Goal: Find specific page/section: Find specific page/section

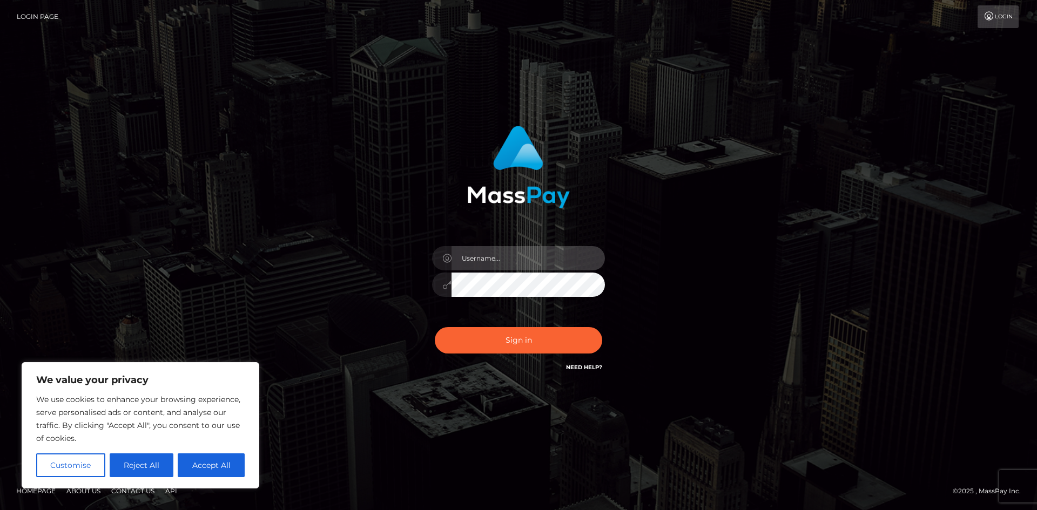
click at [510, 257] on input "text" at bounding box center [527, 258] width 153 height 24
type input "paymentsupportteam"
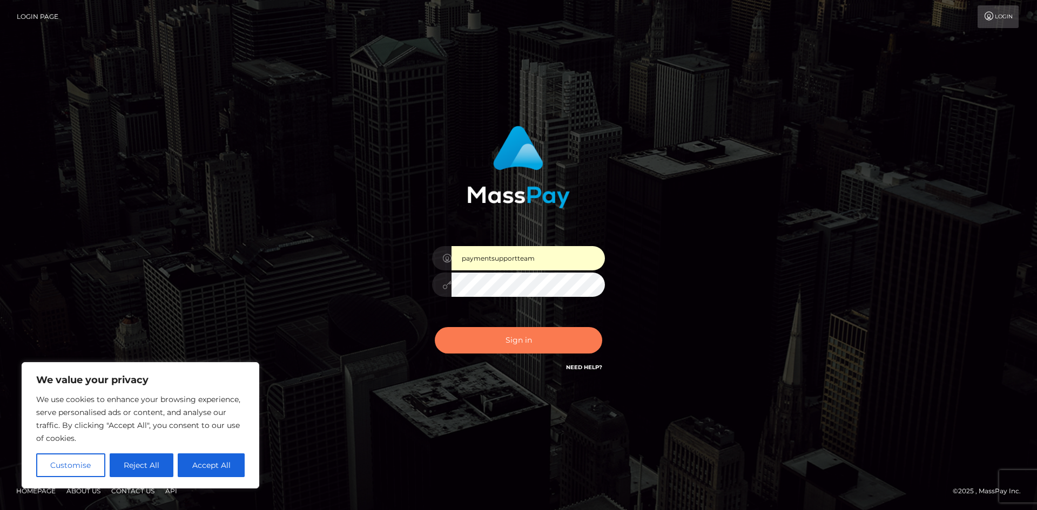
click at [528, 336] on button "Sign in" at bounding box center [518, 340] width 167 height 26
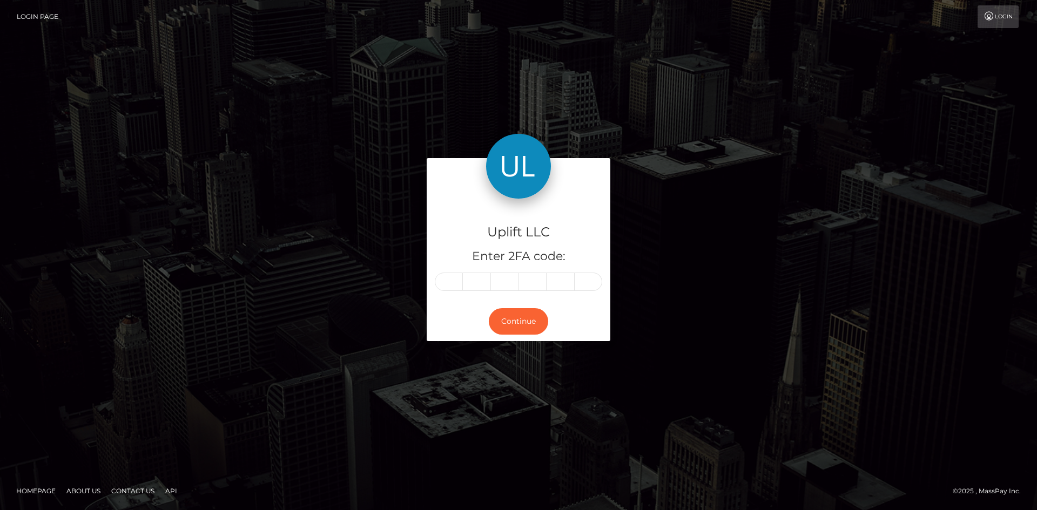
click at [447, 282] on input "text" at bounding box center [449, 282] width 28 height 18
click at [443, 286] on input "text" at bounding box center [449, 282] width 28 height 18
type input "5"
type input "1"
type input "9"
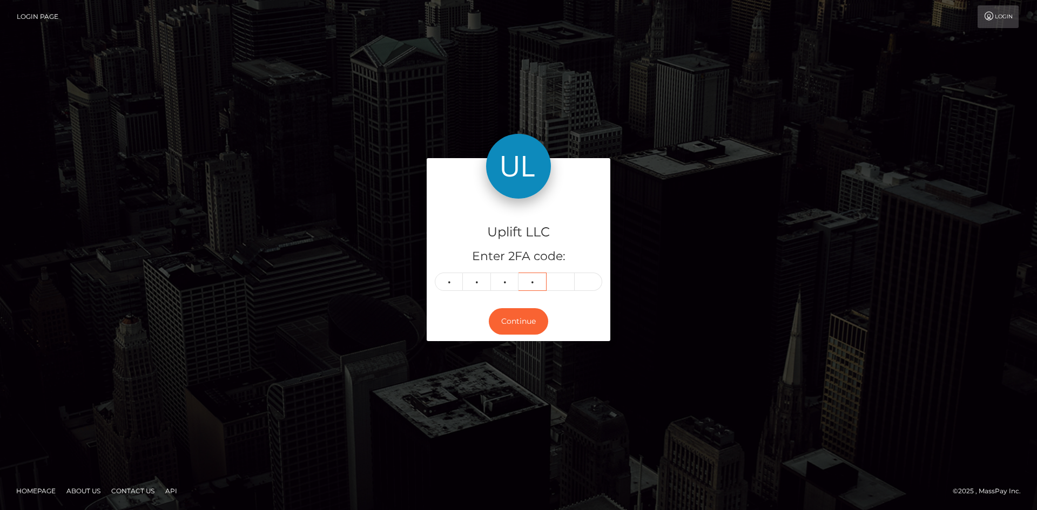
type input "3"
type input "4"
type input "7"
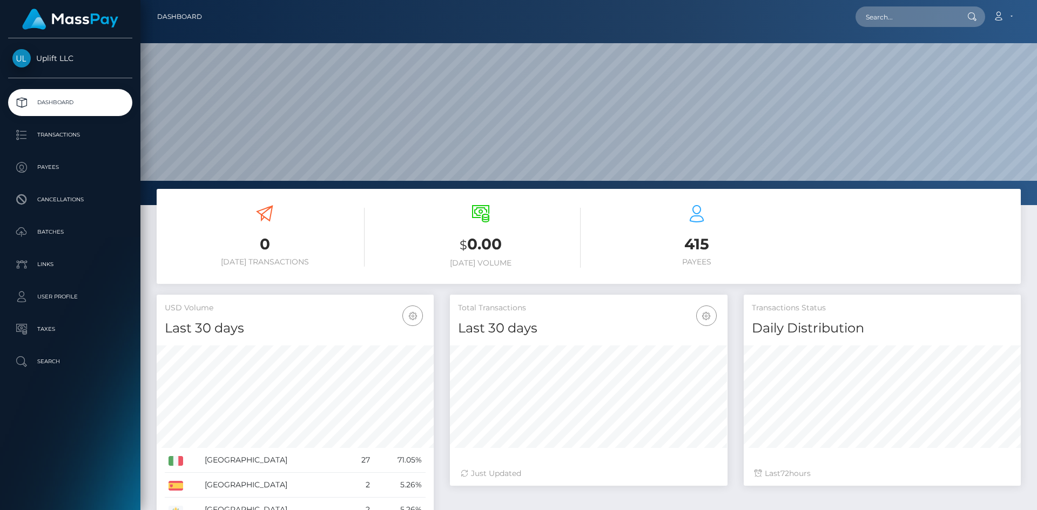
scroll to position [54, 0]
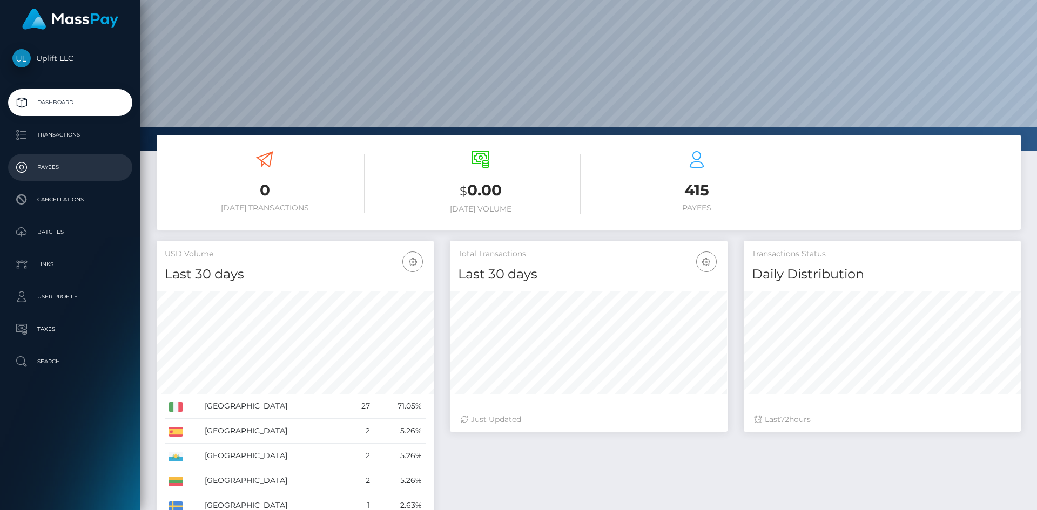
click at [84, 168] on p "Payees" at bounding box center [70, 167] width 116 height 16
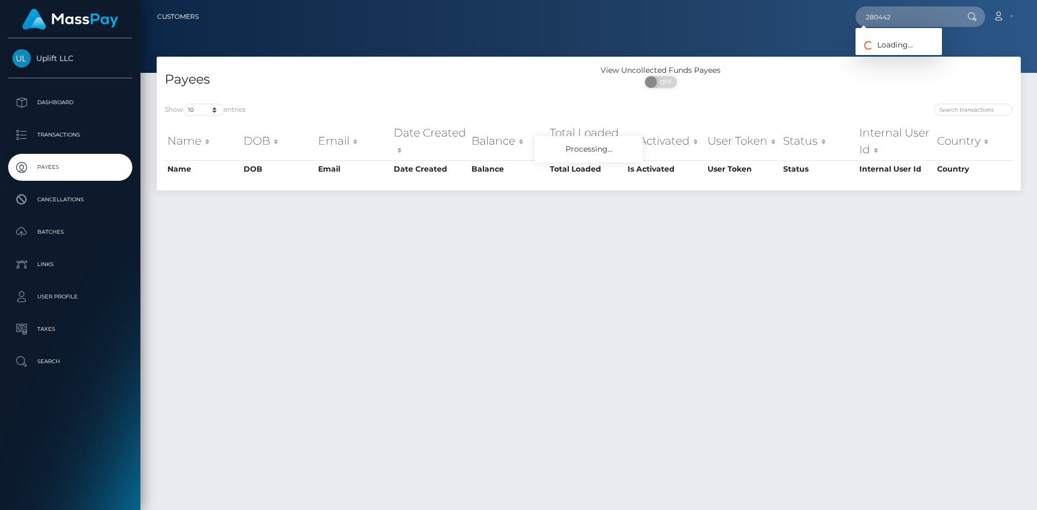
type input "280442"
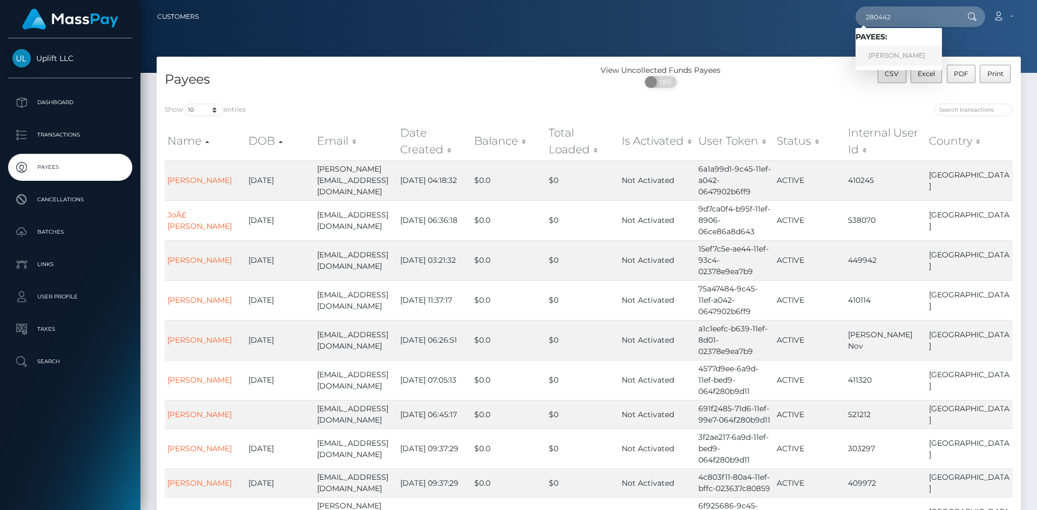
click at [897, 57] on link "Andrei Udrescu" at bounding box center [898, 56] width 86 height 20
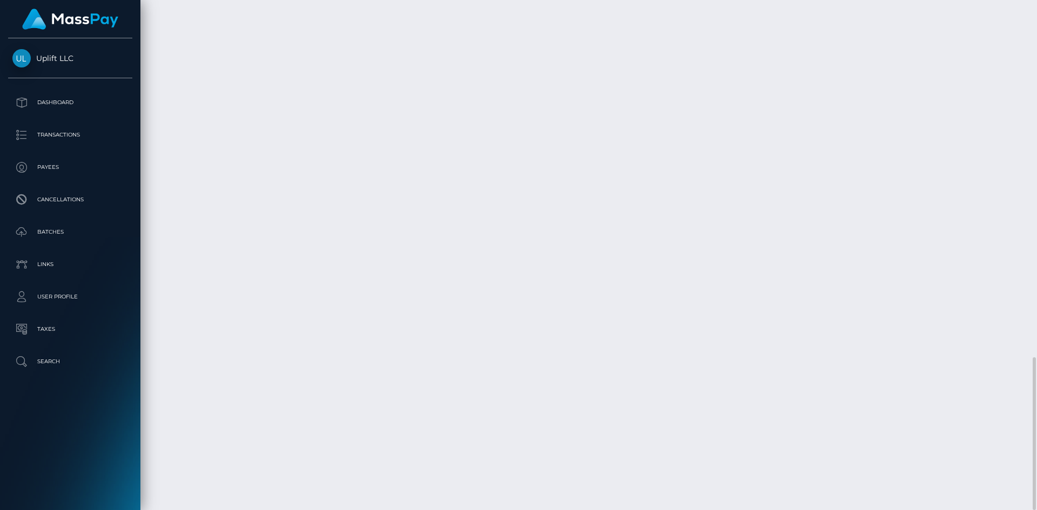
scroll to position [130, 278]
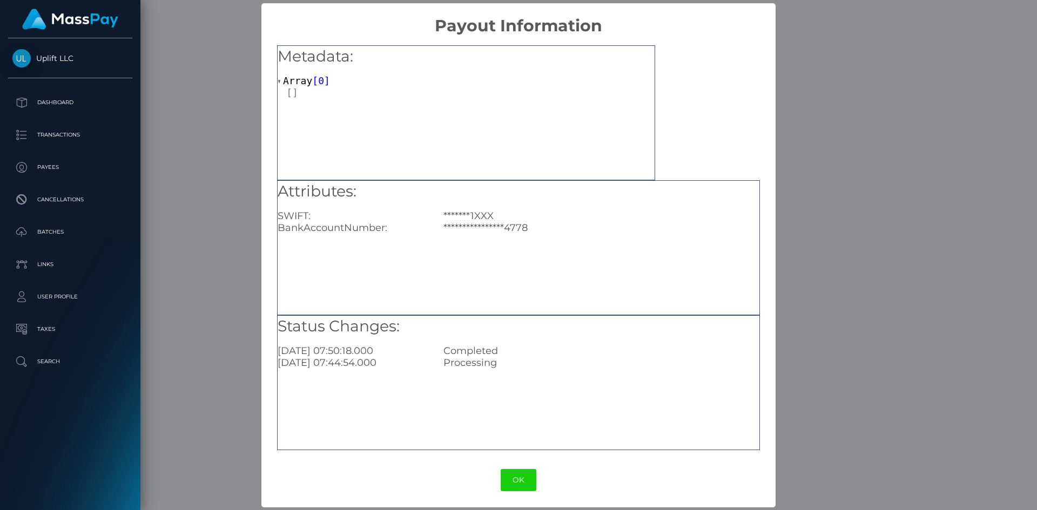
scroll to position [0, 0]
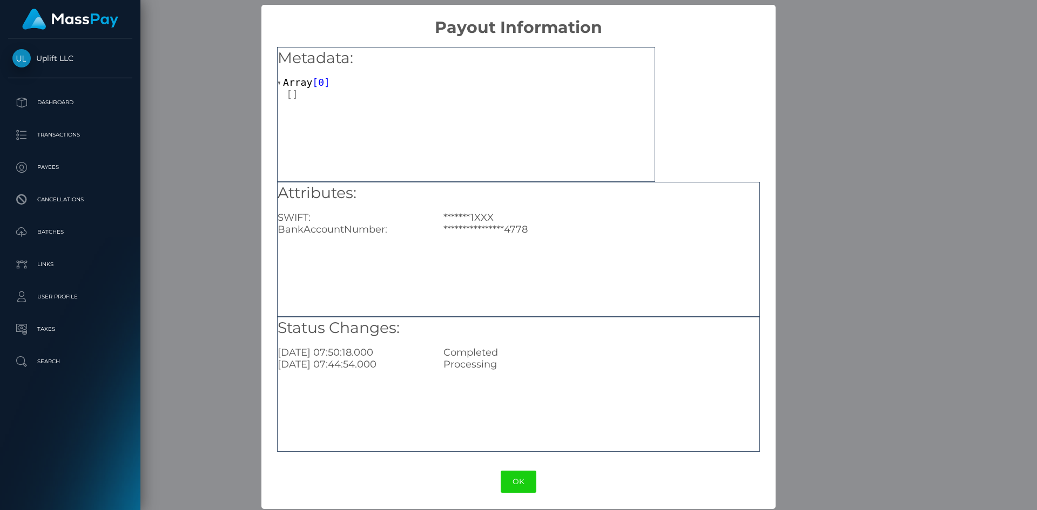
click at [517, 473] on button "OK" at bounding box center [519, 482] width 36 height 22
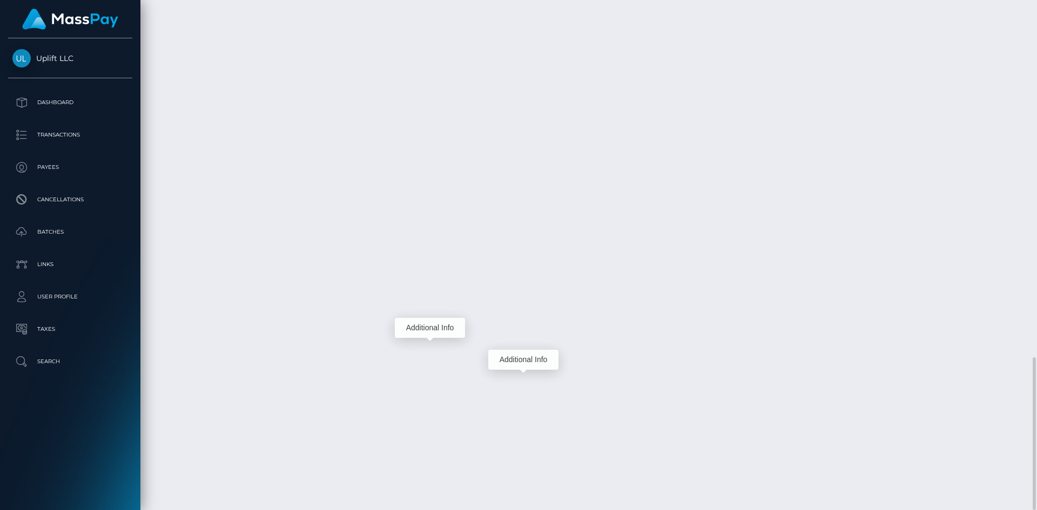
scroll to position [130, 278]
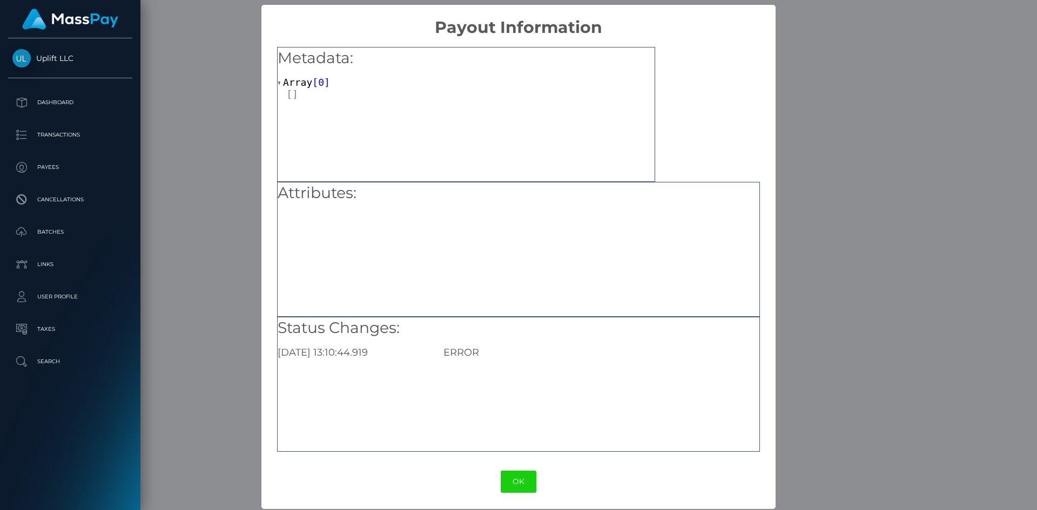
scroll to position [3, 0]
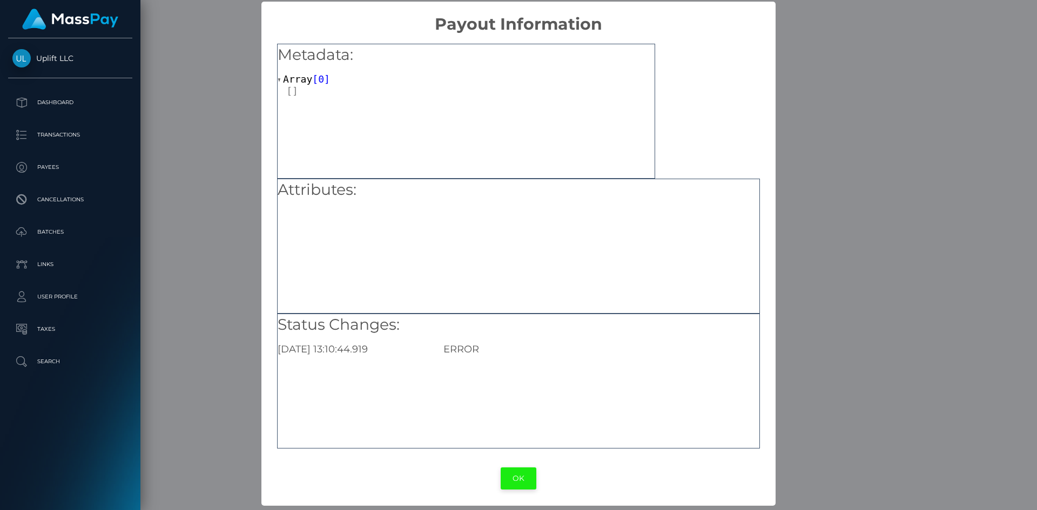
click at [509, 483] on button "OK" at bounding box center [519, 479] width 36 height 22
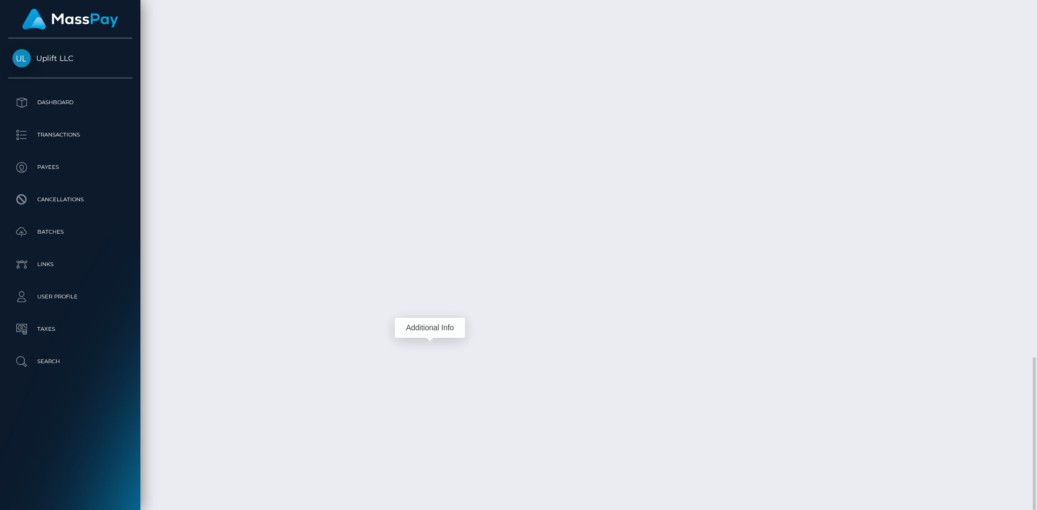
scroll to position [1137, 0]
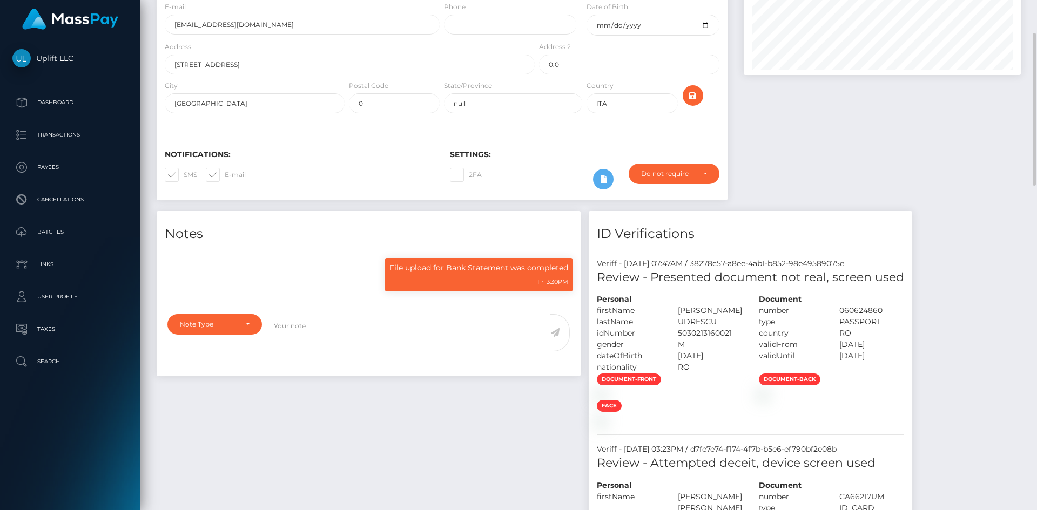
scroll to position [0, 0]
